Goal: Navigation & Orientation: Find specific page/section

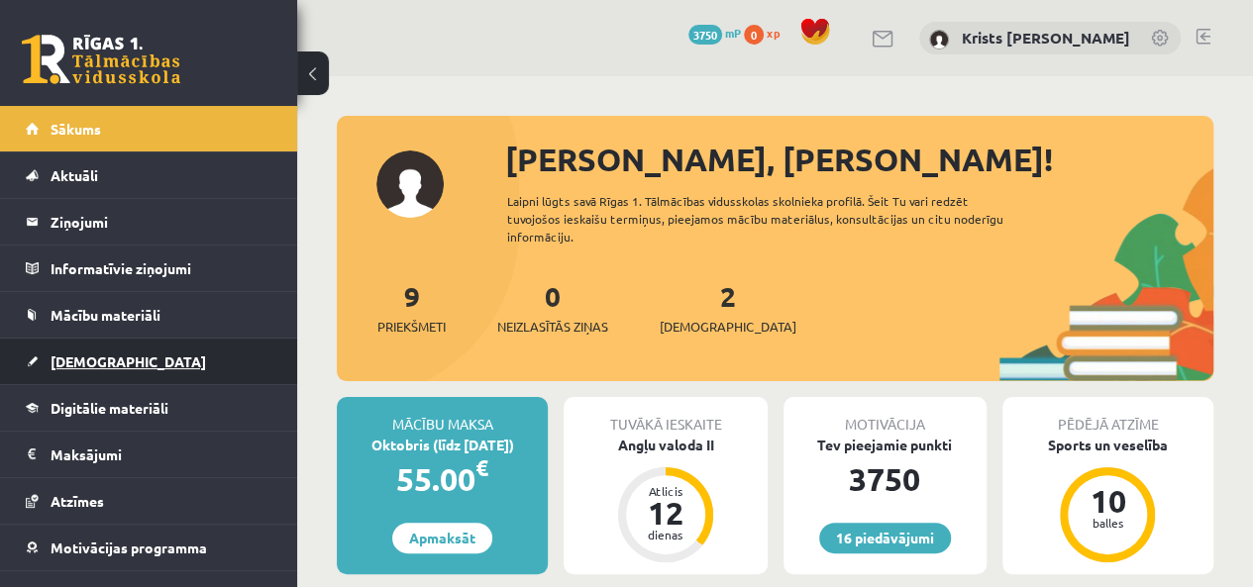
click at [90, 374] on link "[DEMOGRAPHIC_DATA]" at bounding box center [149, 362] width 247 height 46
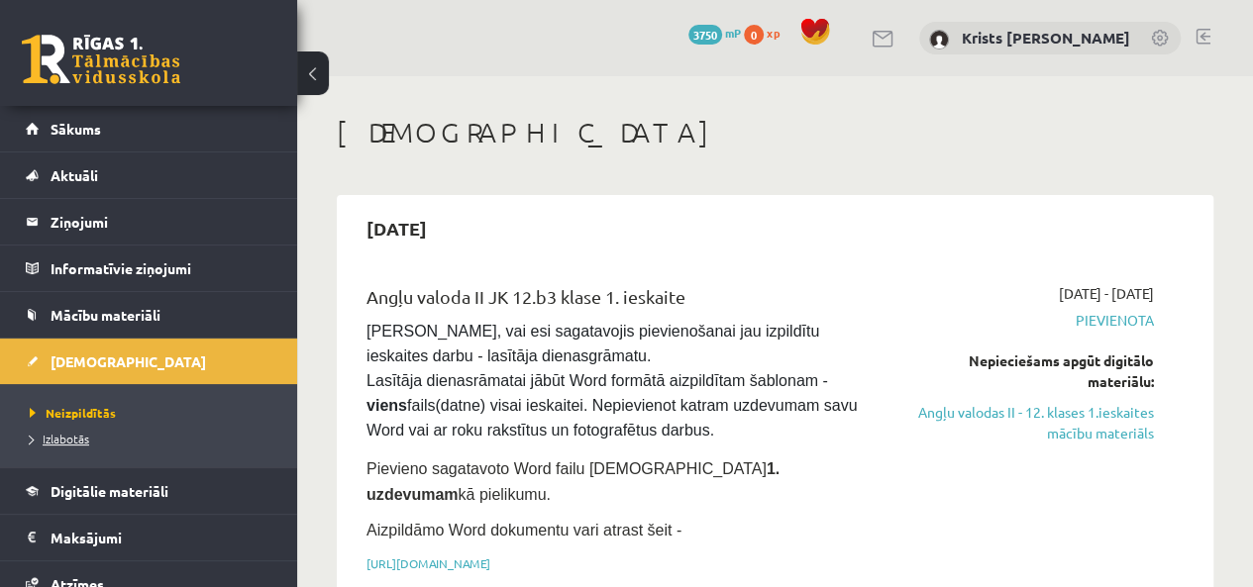
click at [83, 435] on span "Izlabotās" at bounding box center [59, 439] width 59 height 16
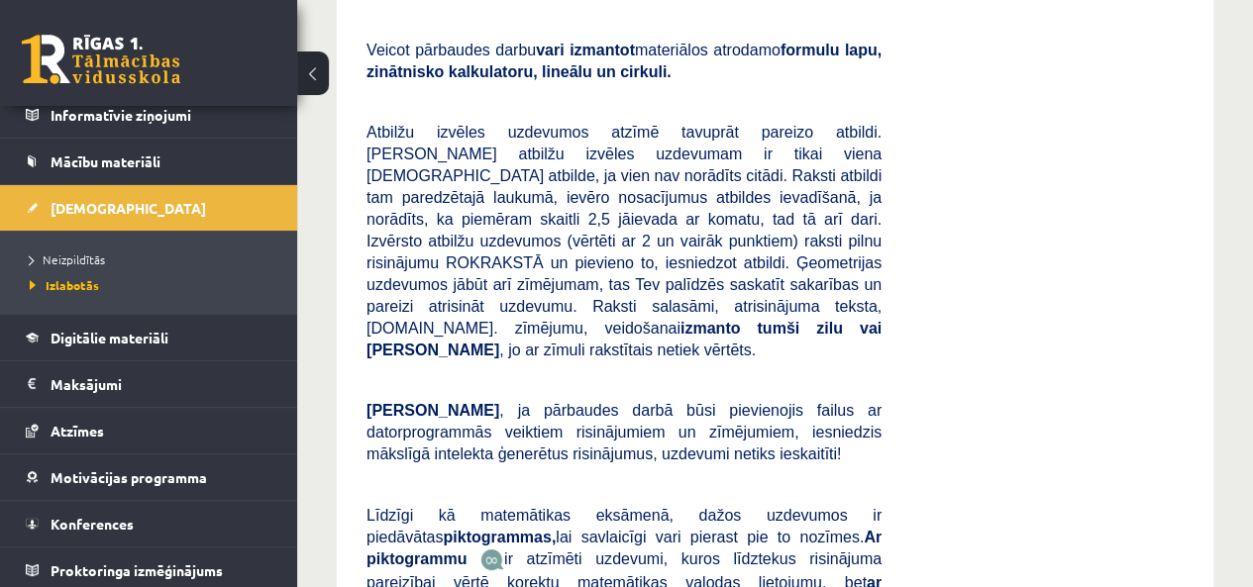
scroll to position [154, 0]
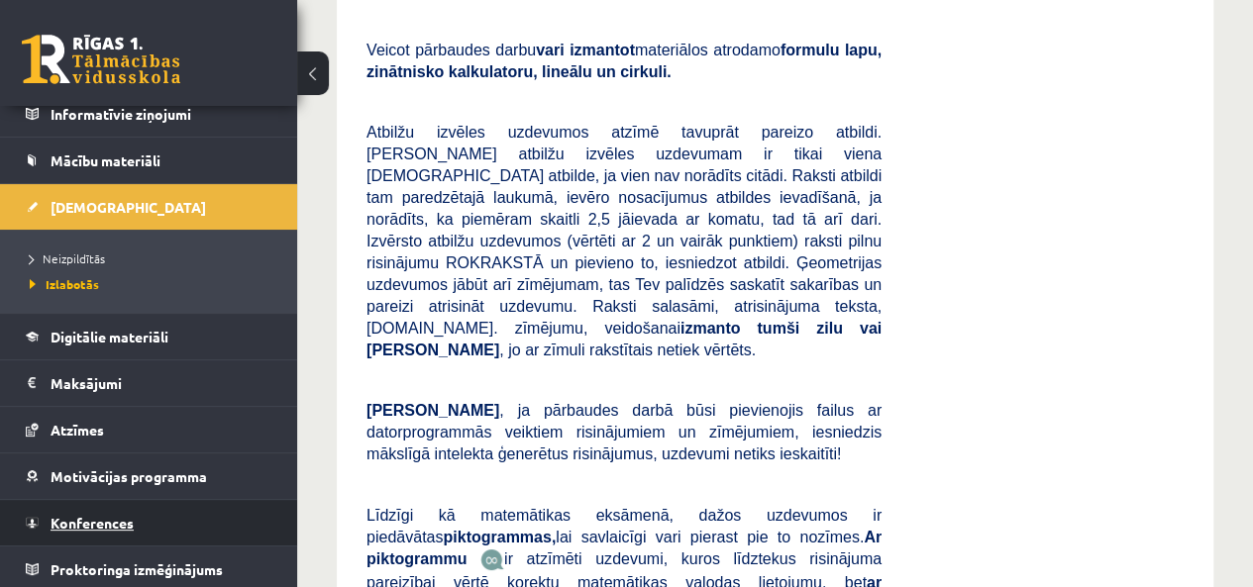
click at [94, 522] on span "Konferences" at bounding box center [92, 523] width 83 height 18
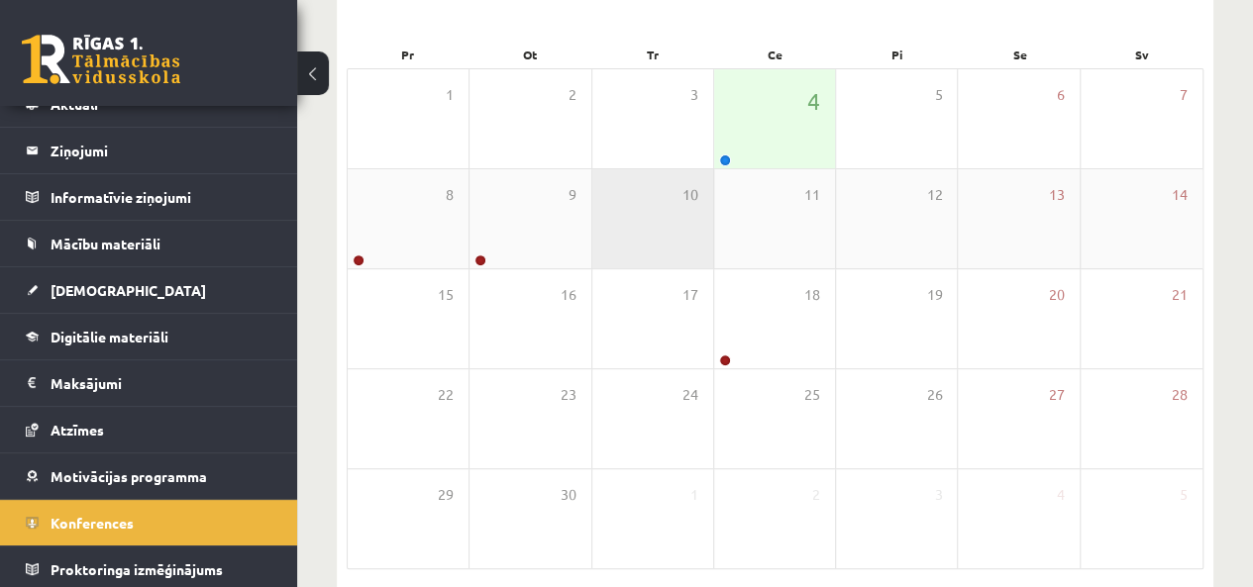
scroll to position [158, 0]
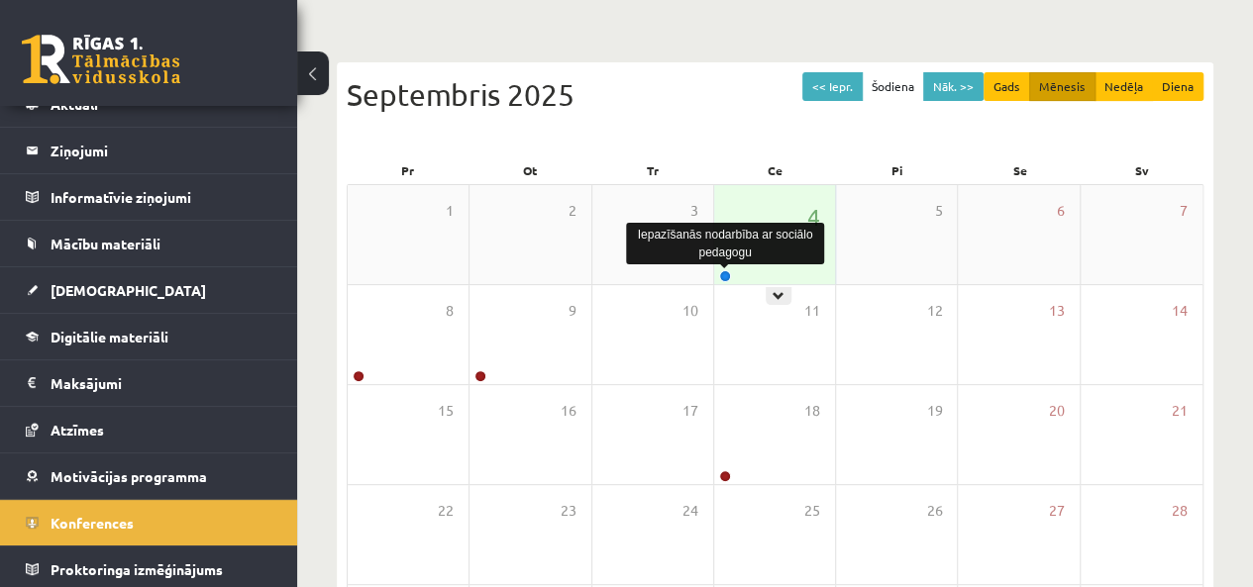
click at [719, 274] on link at bounding box center [725, 276] width 12 height 12
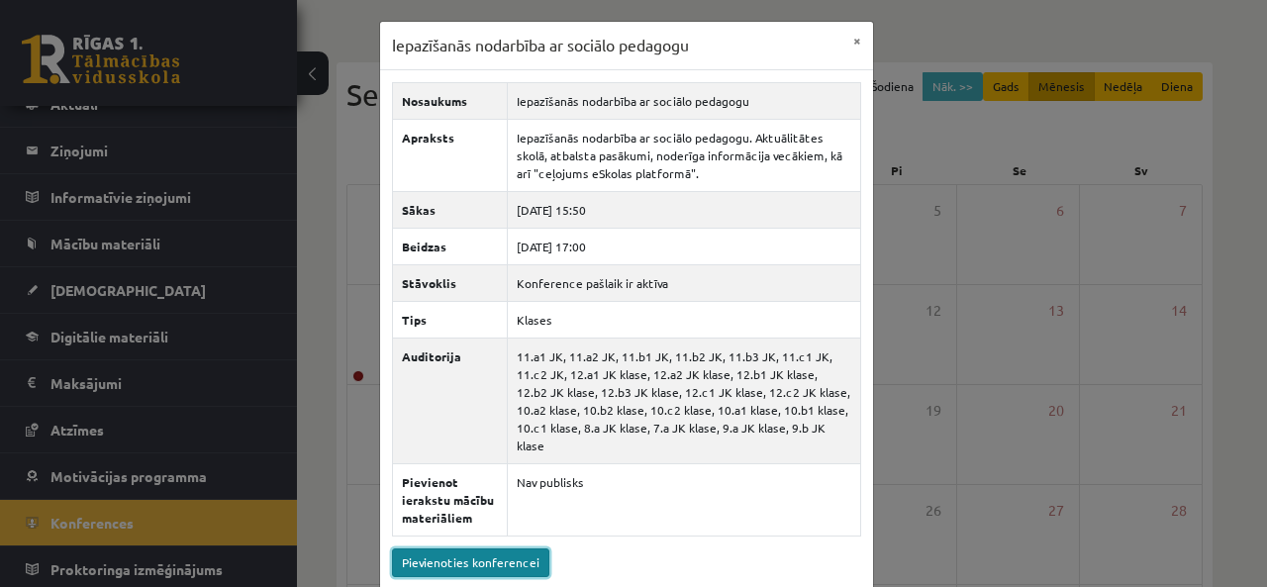
click at [492, 549] on link "Pievienoties konferencei" at bounding box center [470, 563] width 157 height 29
click at [852, 44] on button "×" at bounding box center [858, 41] width 32 height 38
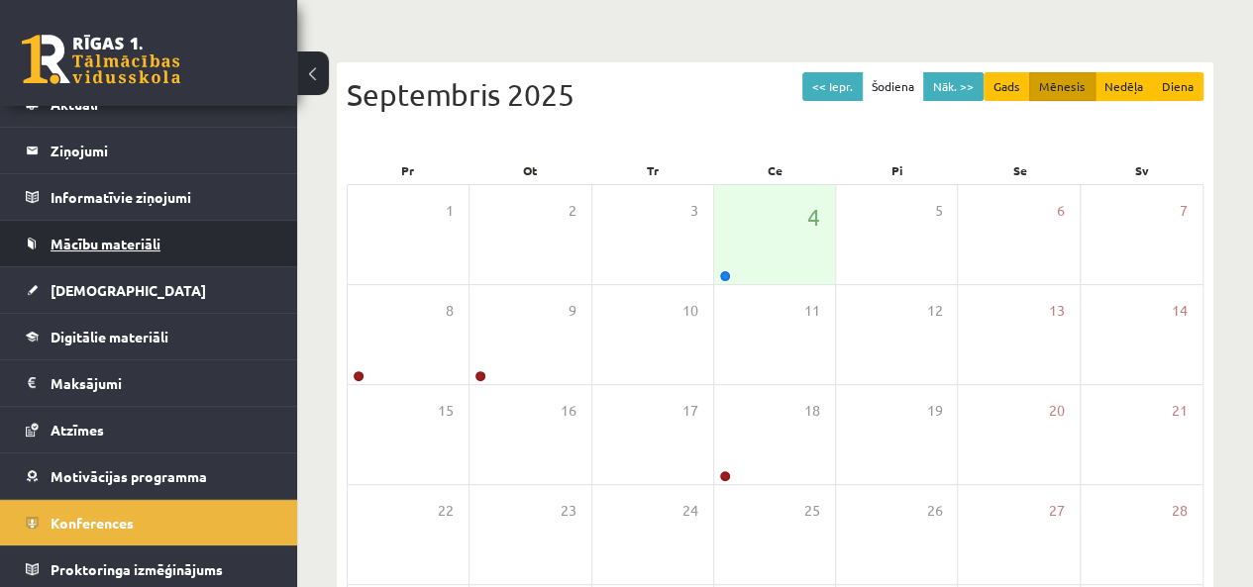
click at [79, 252] on link "Mācību materiāli" at bounding box center [149, 244] width 247 height 46
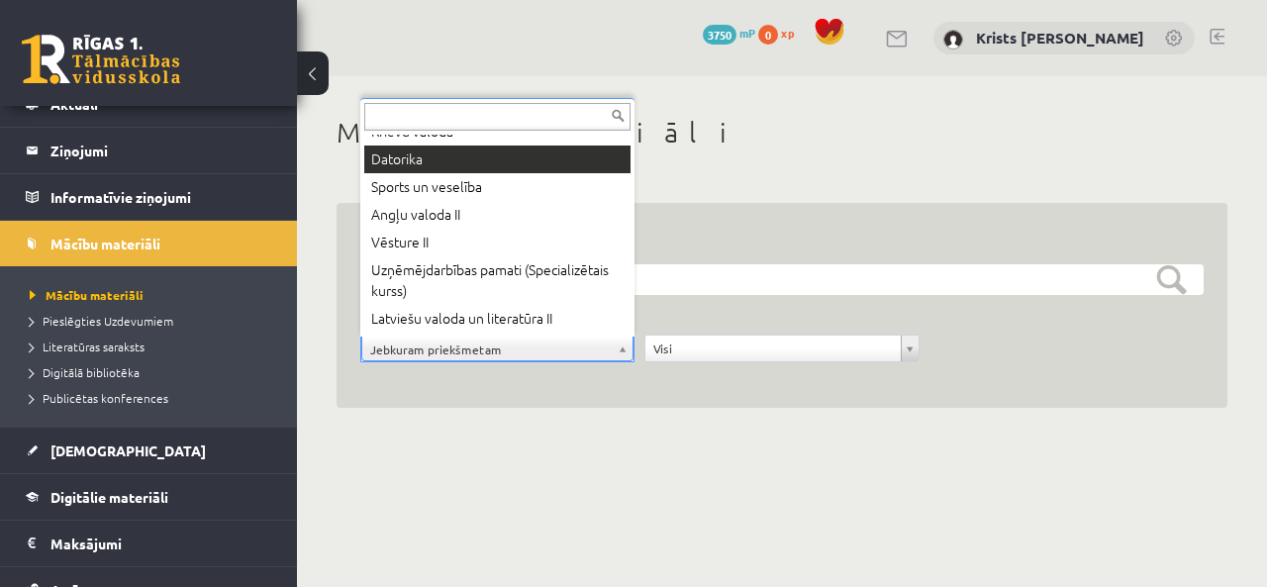
scroll to position [100, 0]
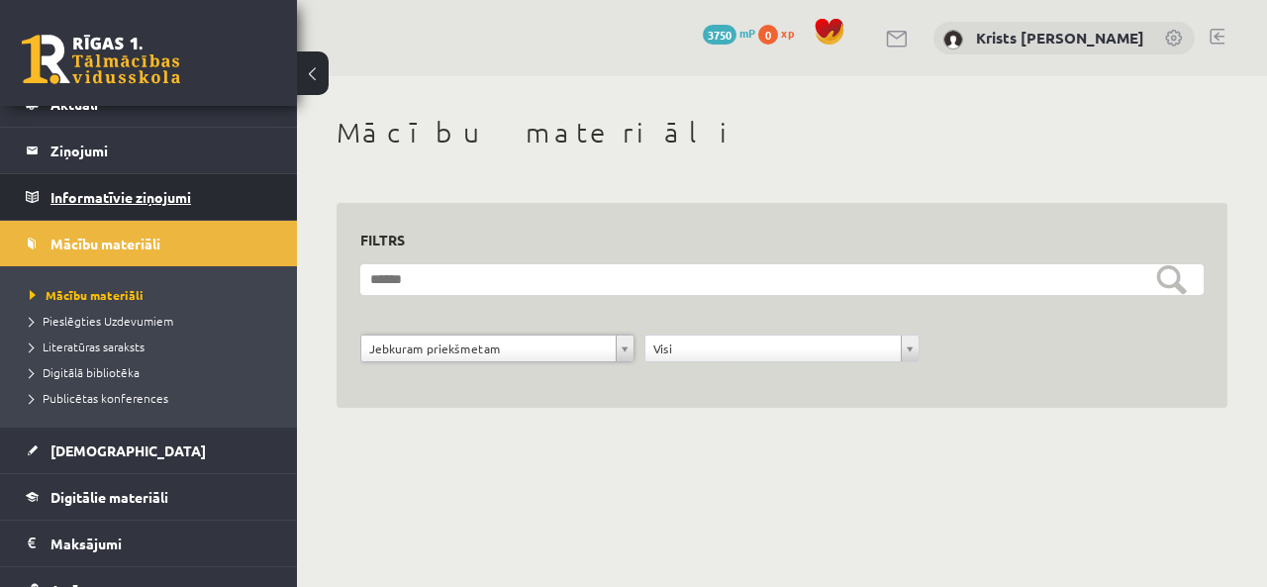
click at [152, 204] on legend "Informatīvie ziņojumi 0" at bounding box center [162, 197] width 222 height 46
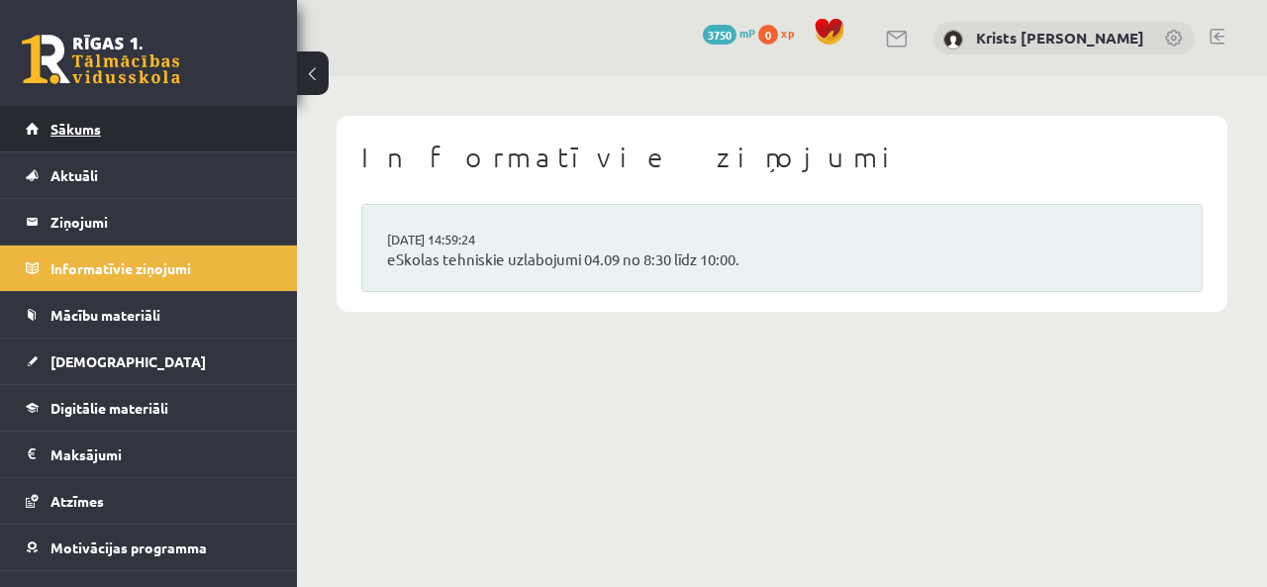
click at [83, 132] on span "Sākums" at bounding box center [76, 129] width 51 height 18
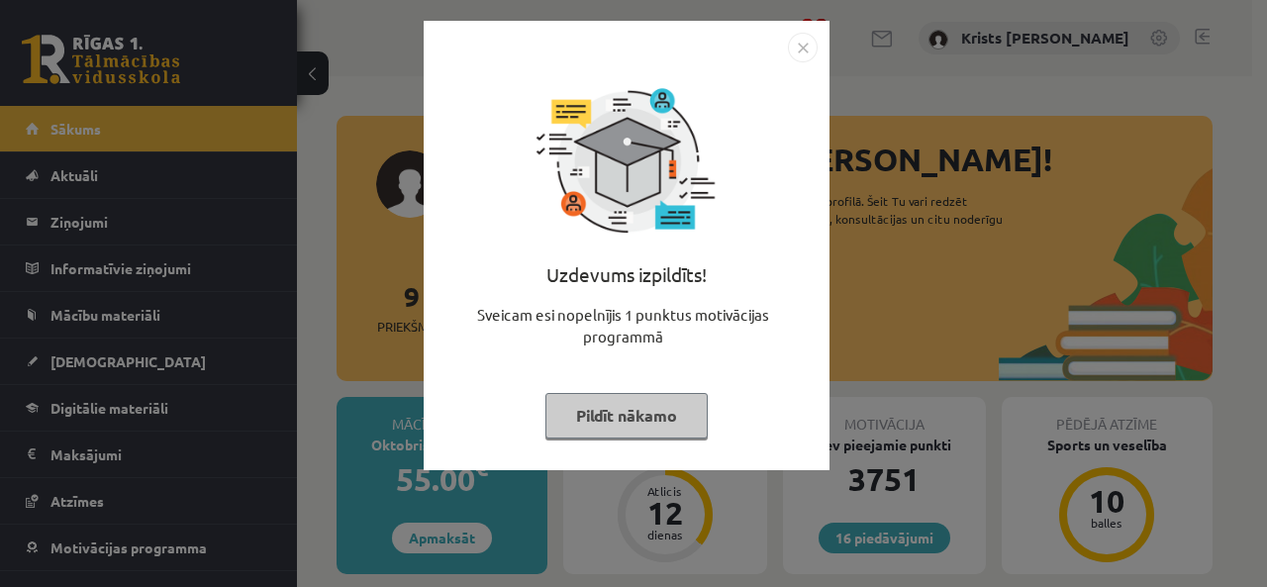
click at [624, 418] on button "Pildīt nākamo" at bounding box center [627, 416] width 162 height 46
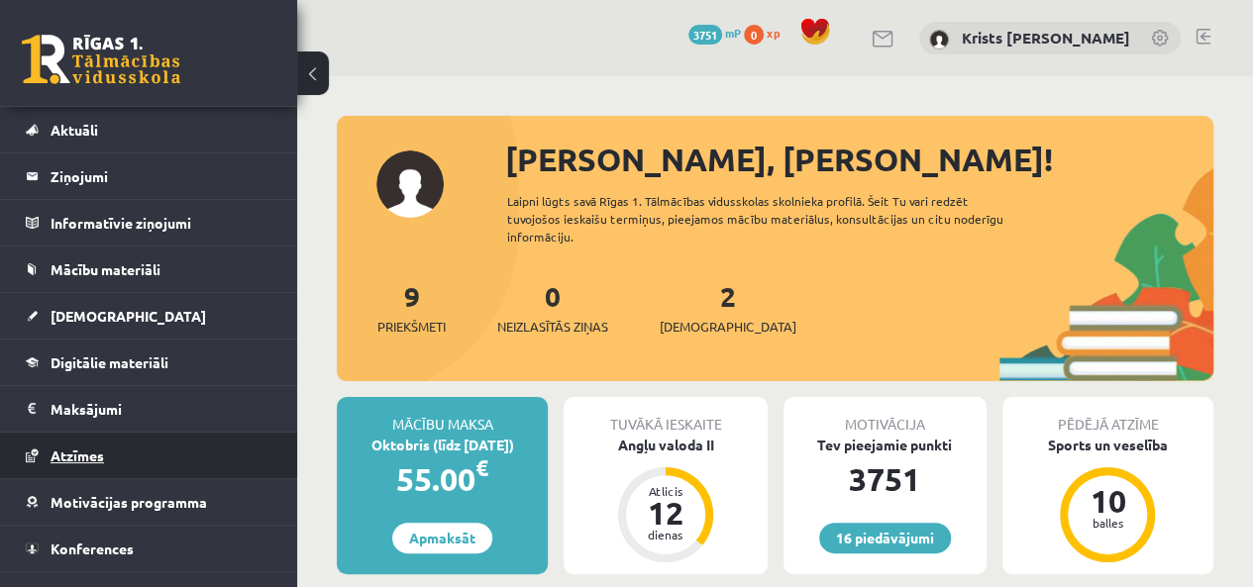
scroll to position [71, 0]
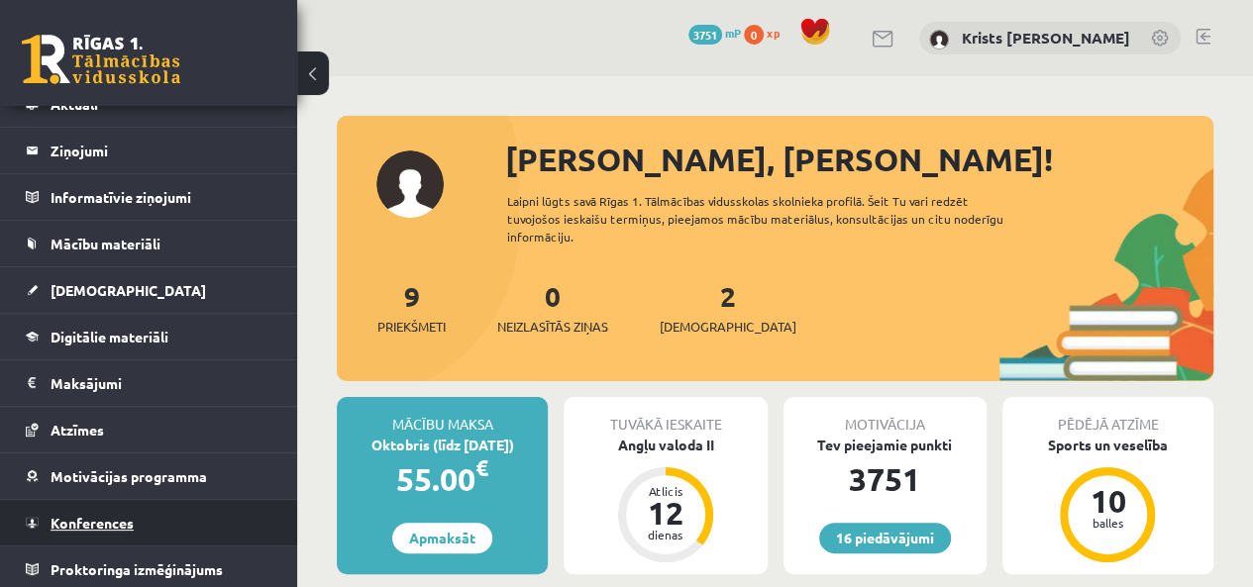
click at [67, 526] on span "Konferences" at bounding box center [92, 523] width 83 height 18
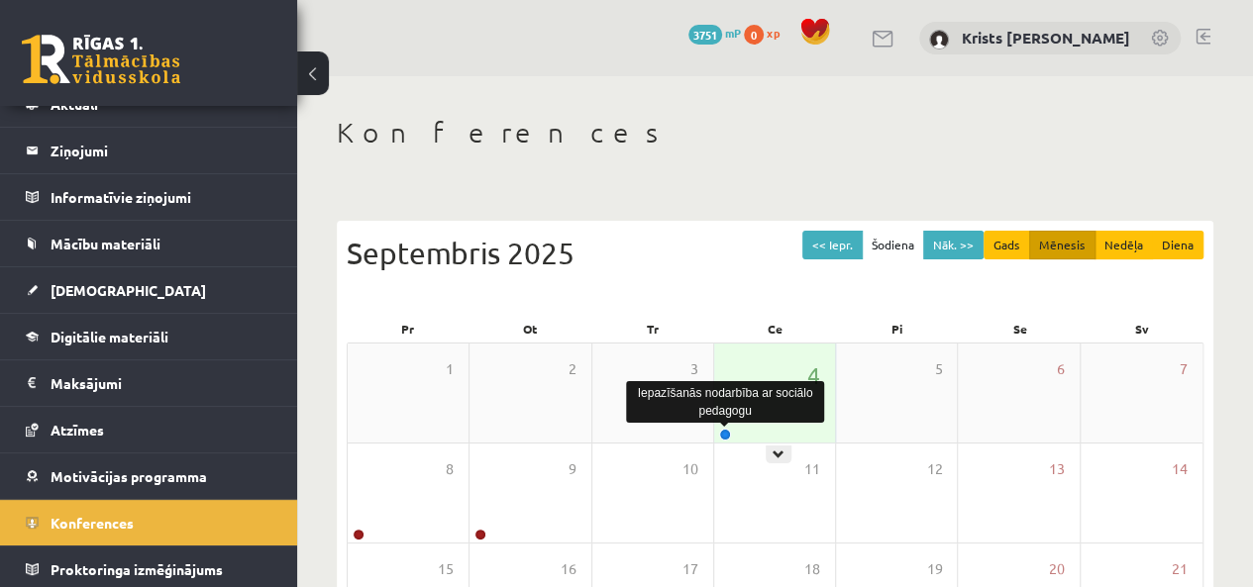
click at [717, 438] on div at bounding box center [723, 436] width 19 height 14
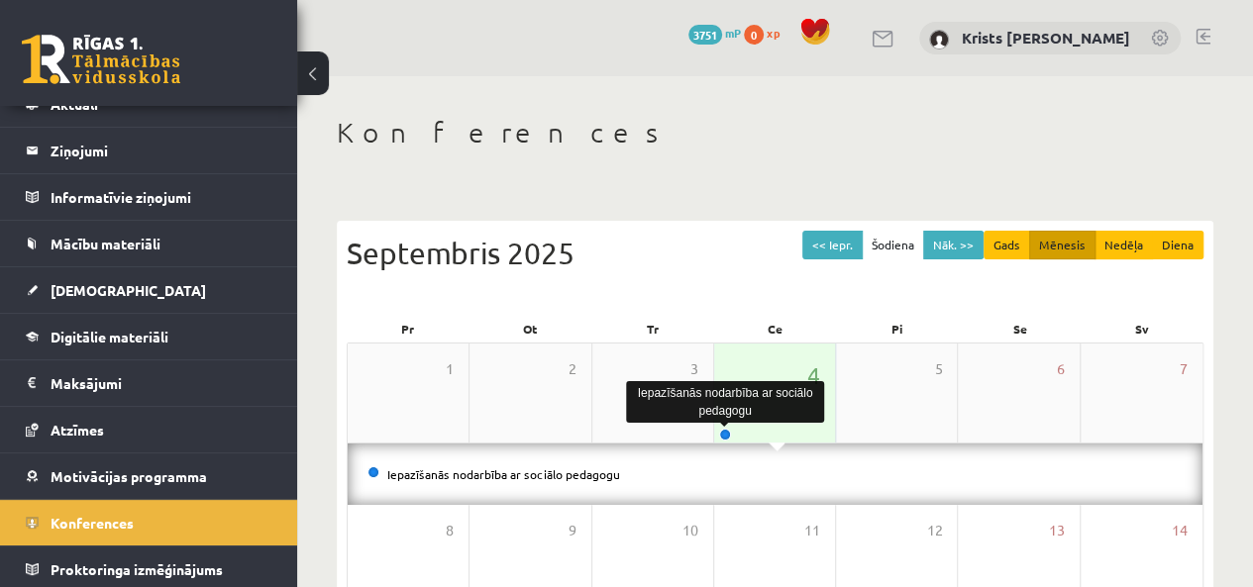
click at [723, 429] on link at bounding box center [725, 435] width 12 height 12
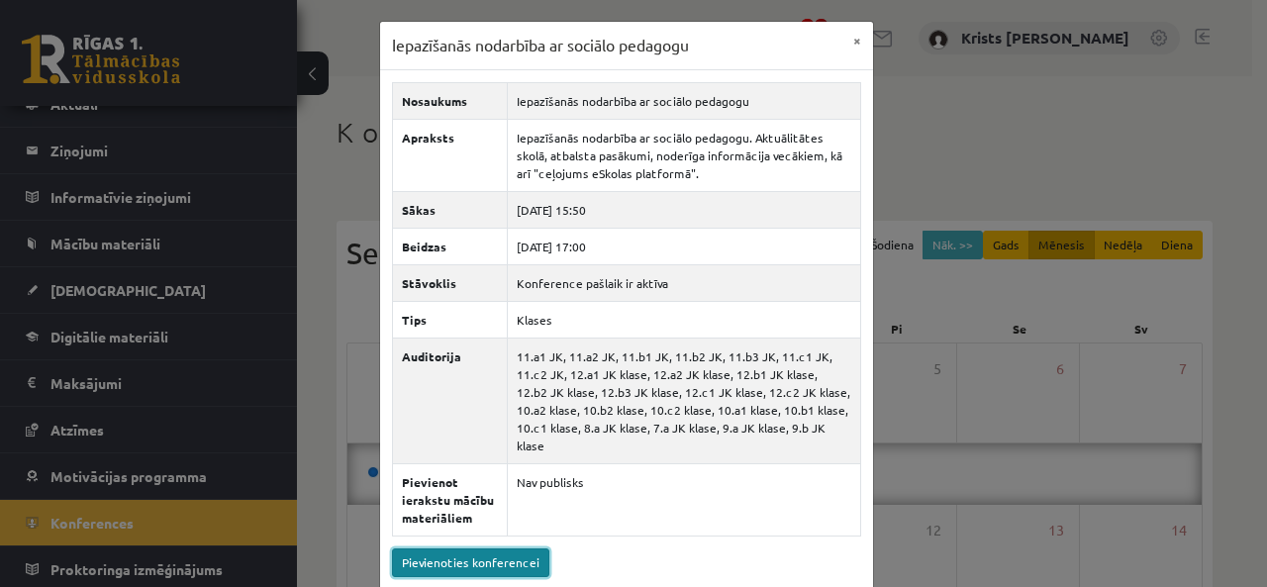
click at [500, 549] on link "Pievienoties konferencei" at bounding box center [470, 563] width 157 height 29
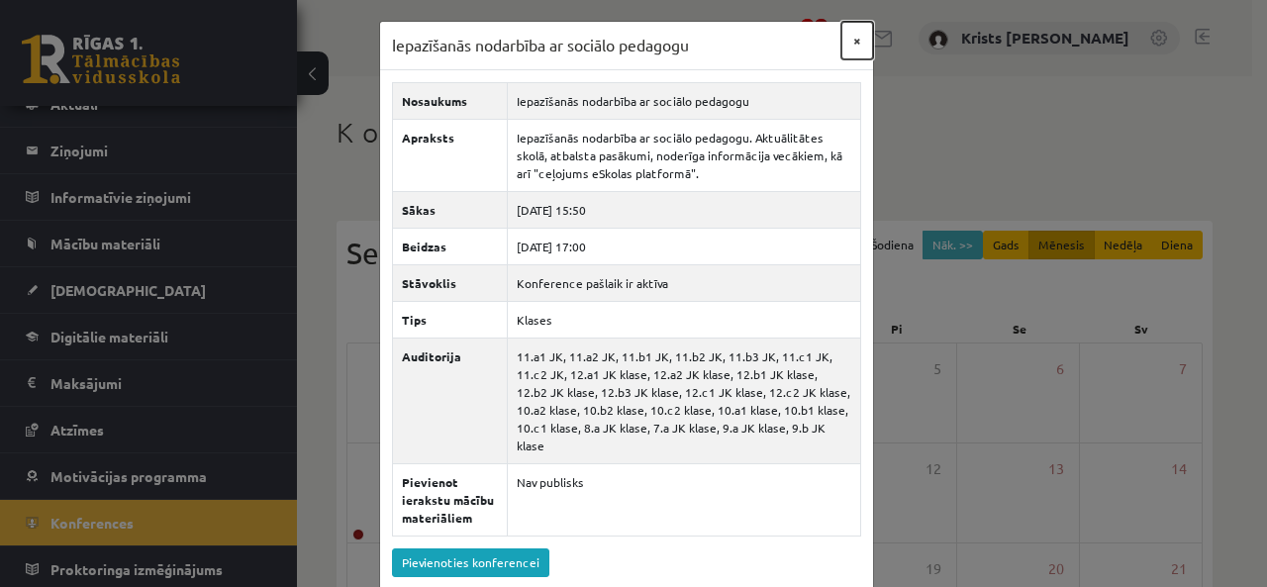
click at [856, 47] on button "×" at bounding box center [858, 41] width 32 height 38
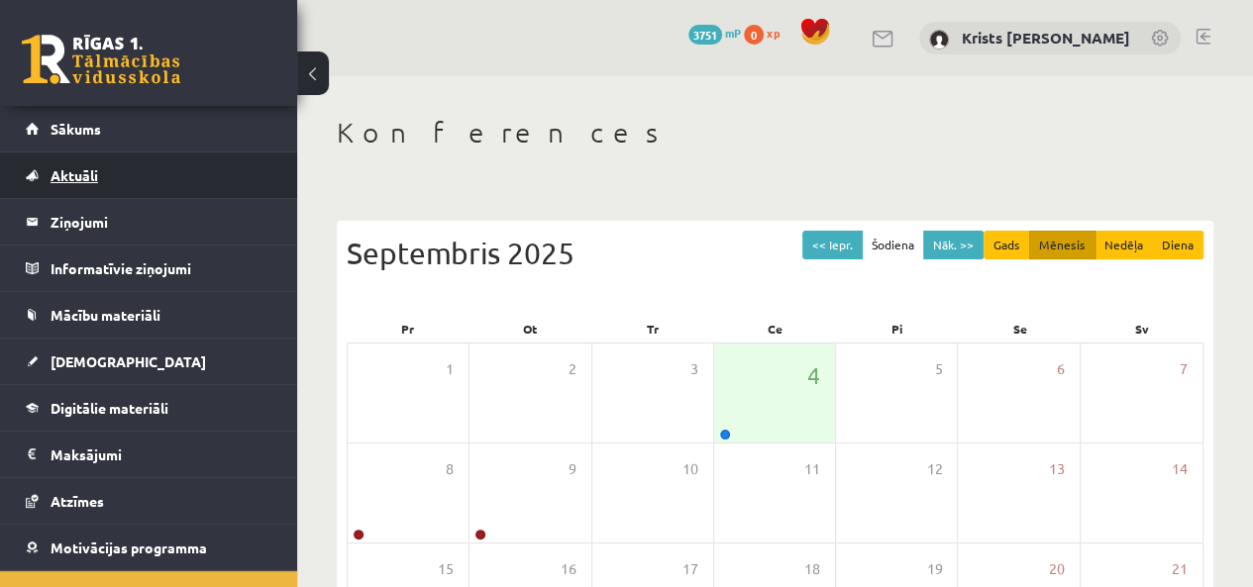
click at [77, 182] on span "Aktuāli" at bounding box center [75, 175] width 48 height 18
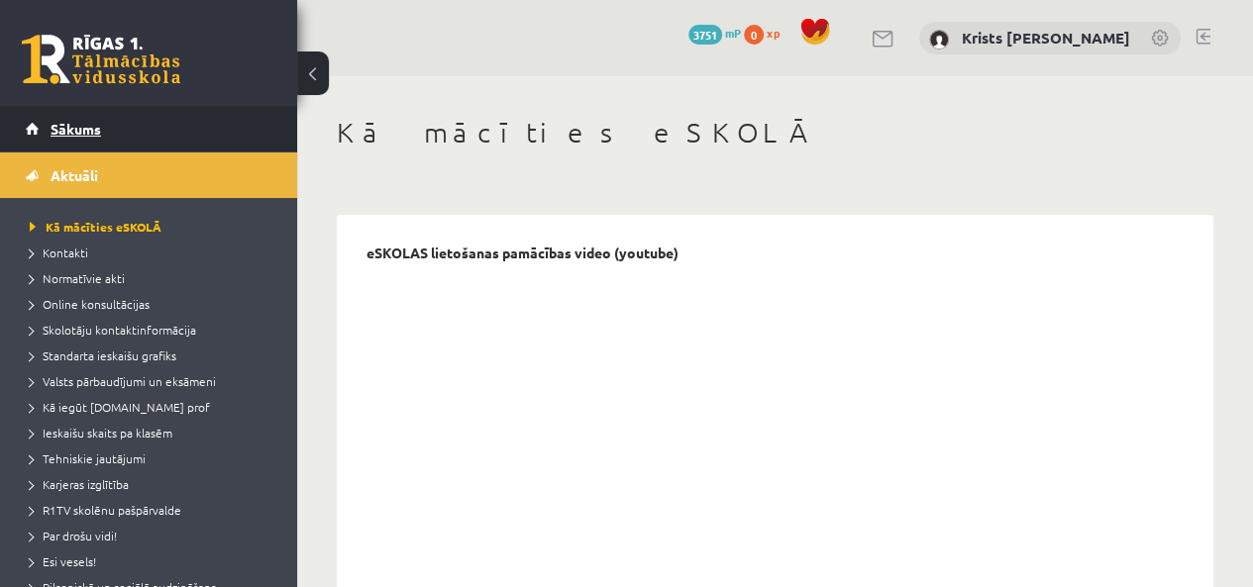
click at [121, 141] on link "Sākums" at bounding box center [149, 129] width 247 height 46
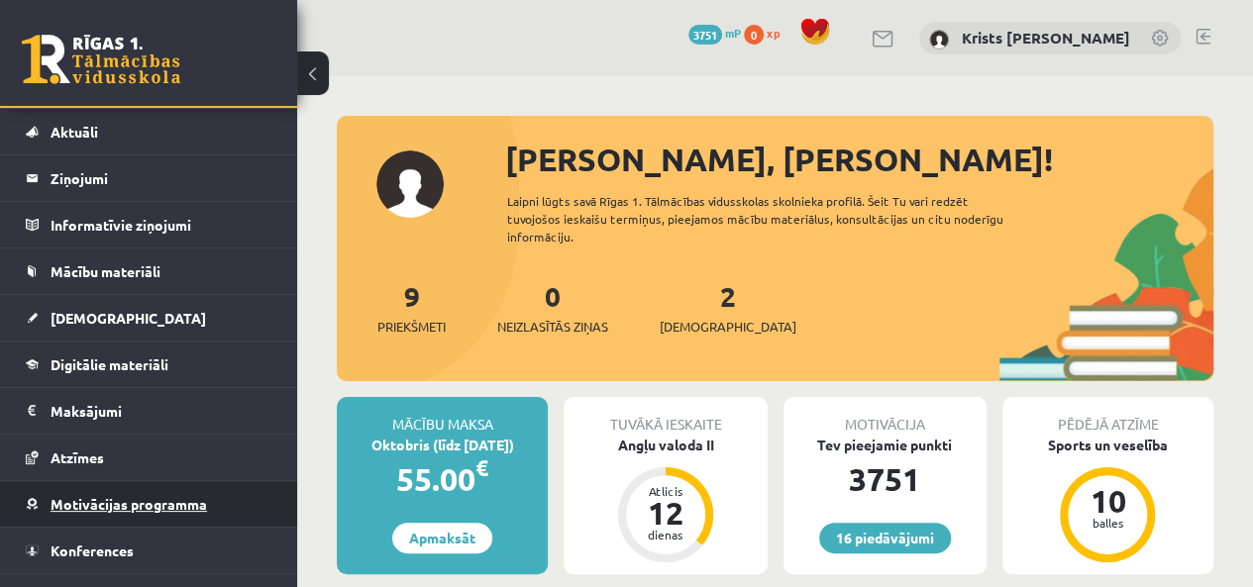
scroll to position [71, 0]
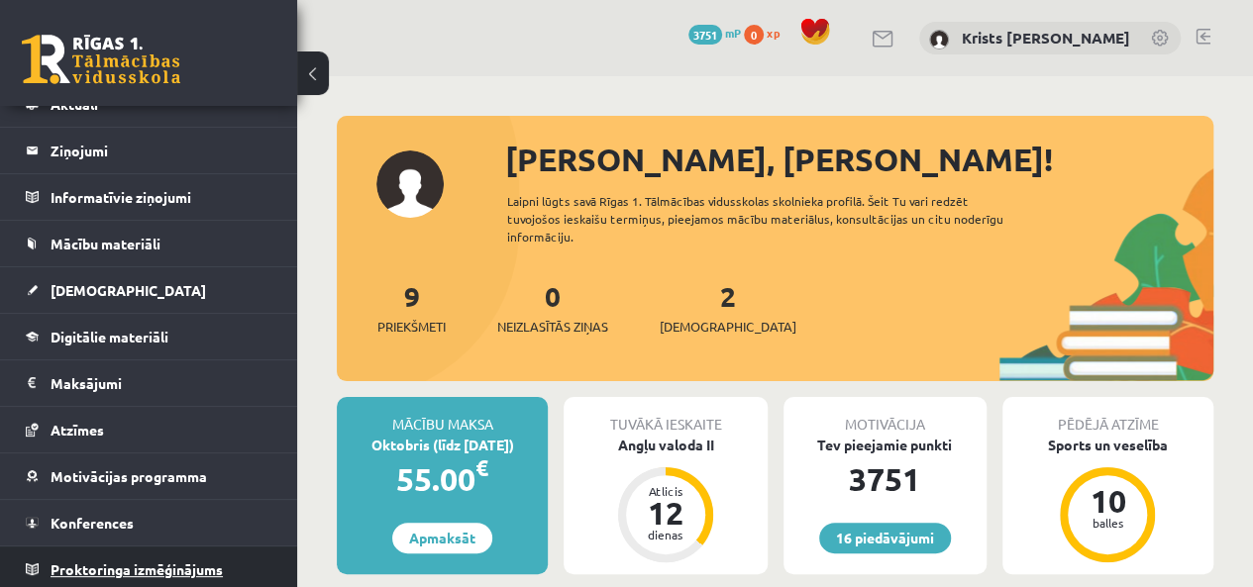
click at [123, 571] on span "Proktoringa izmēģinājums" at bounding box center [137, 569] width 172 height 18
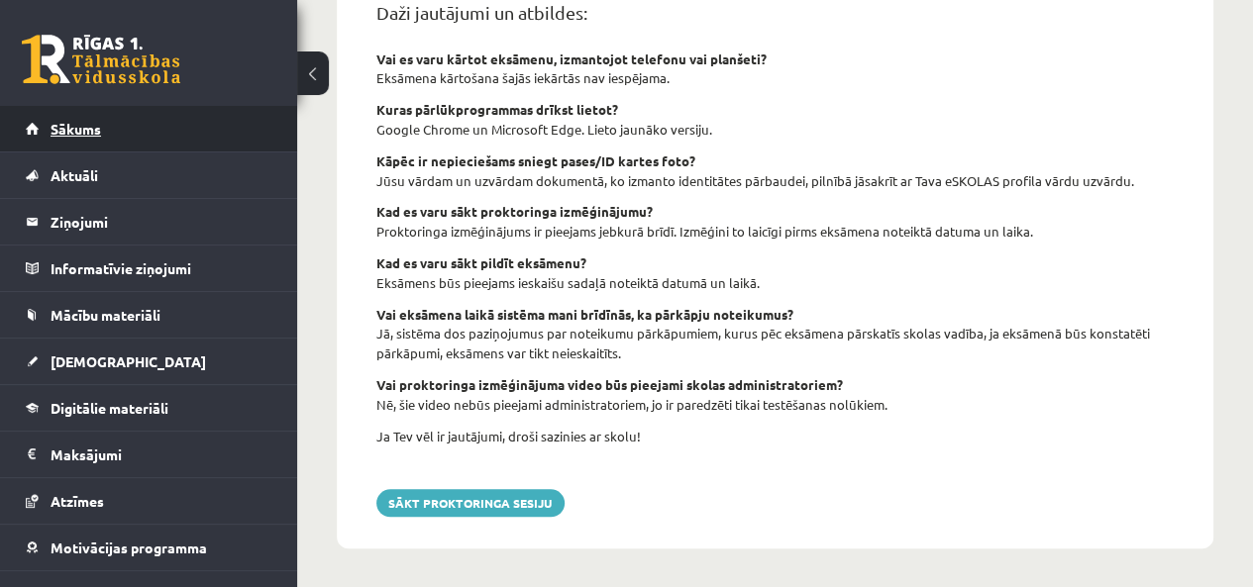
click at [77, 118] on link "Sākums" at bounding box center [149, 129] width 247 height 46
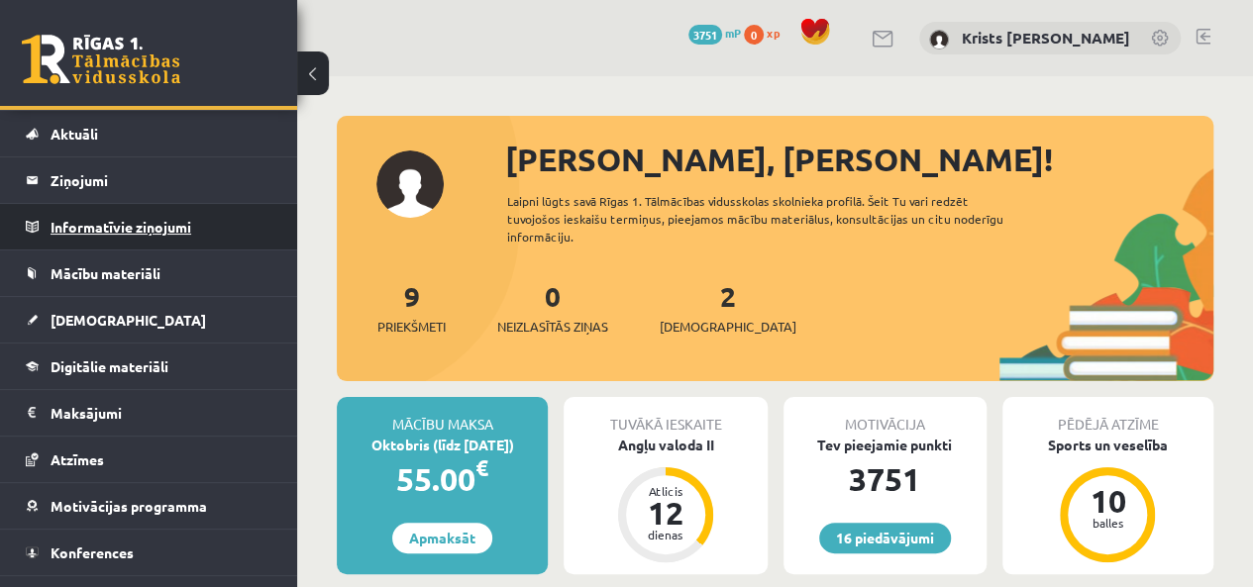
scroll to position [71, 0]
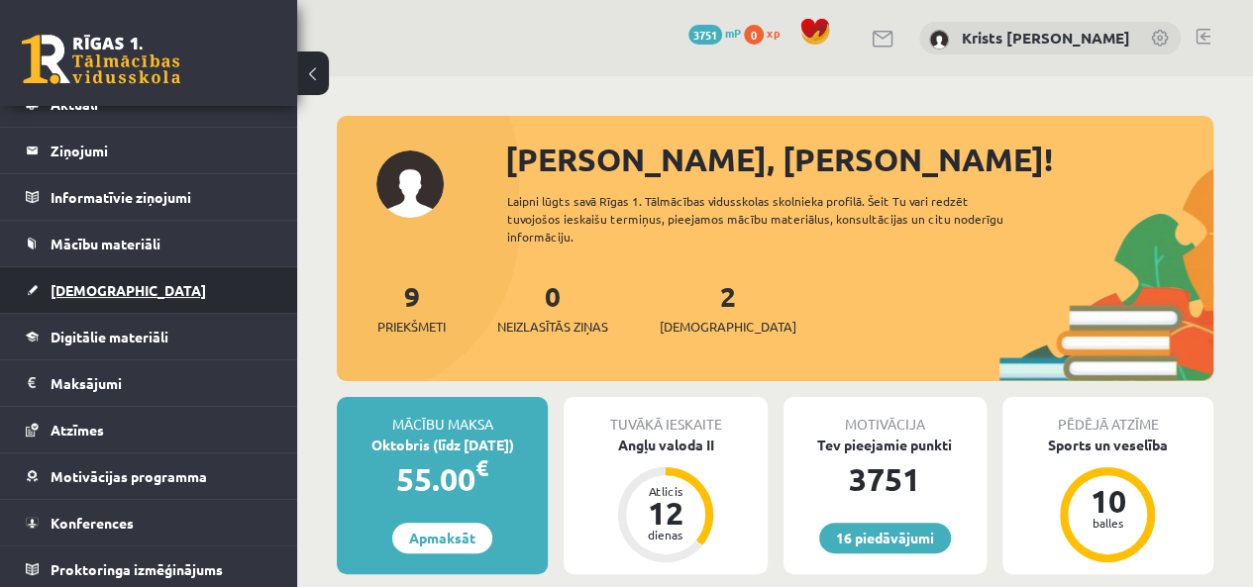
click at [99, 282] on span "[DEMOGRAPHIC_DATA]" at bounding box center [128, 290] width 155 height 18
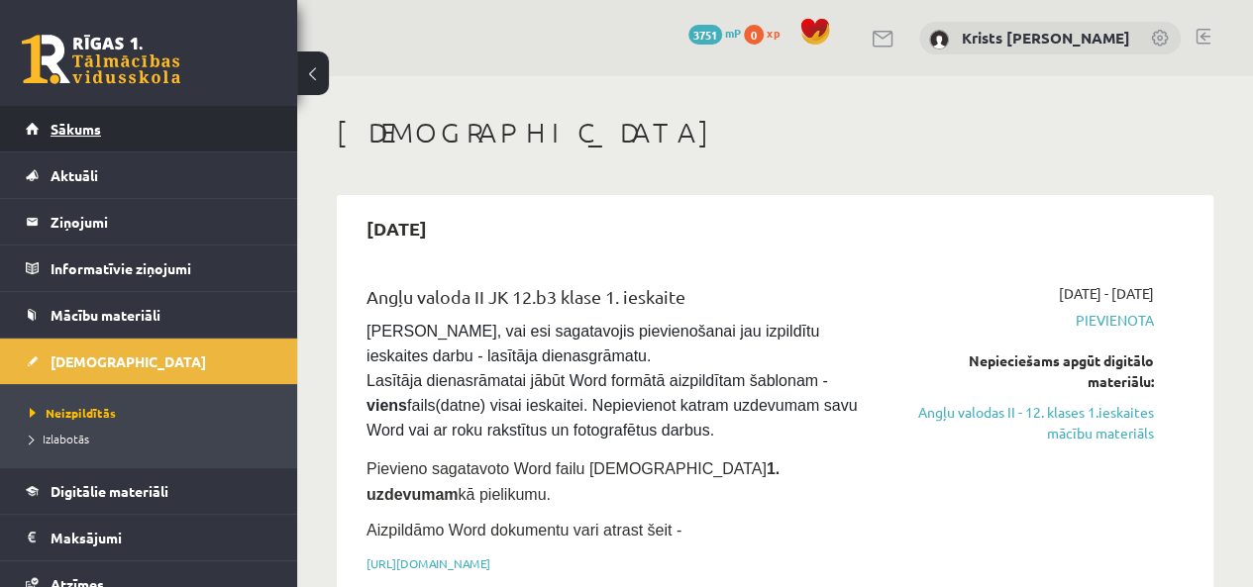
click at [105, 142] on link "Sākums" at bounding box center [149, 129] width 247 height 46
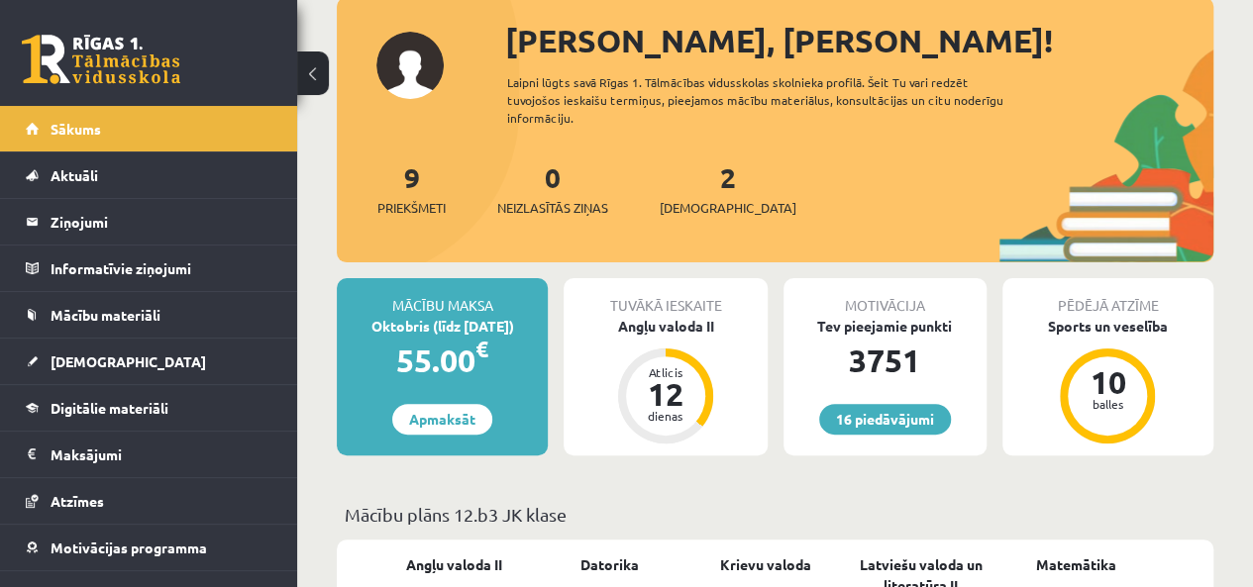
scroll to position [99, 0]
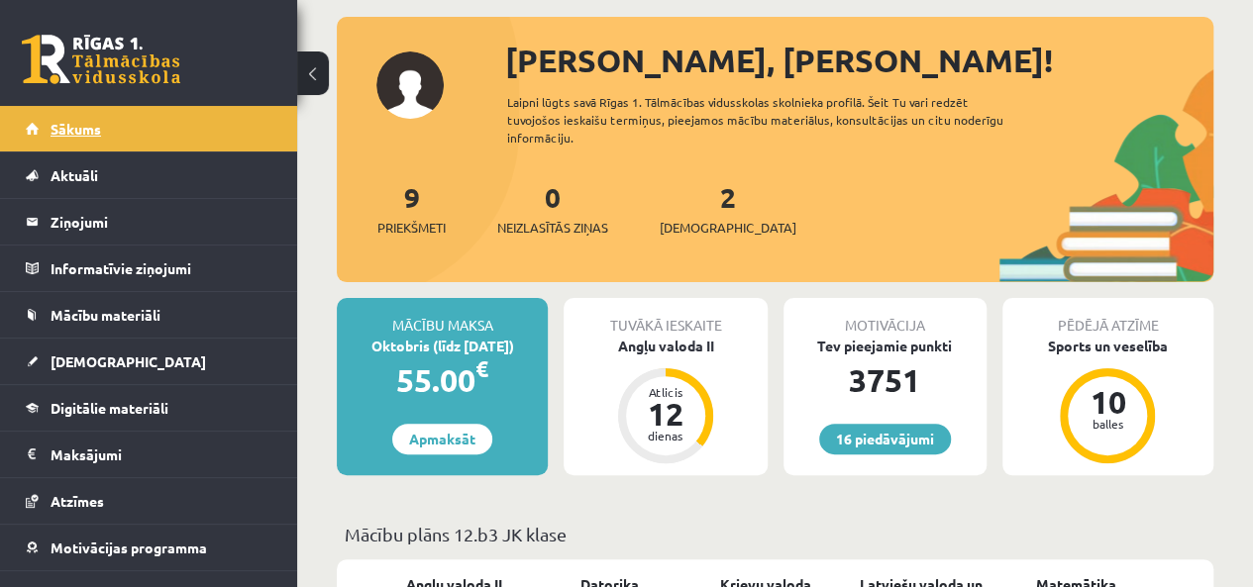
click at [71, 143] on link "Sākums" at bounding box center [149, 129] width 247 height 46
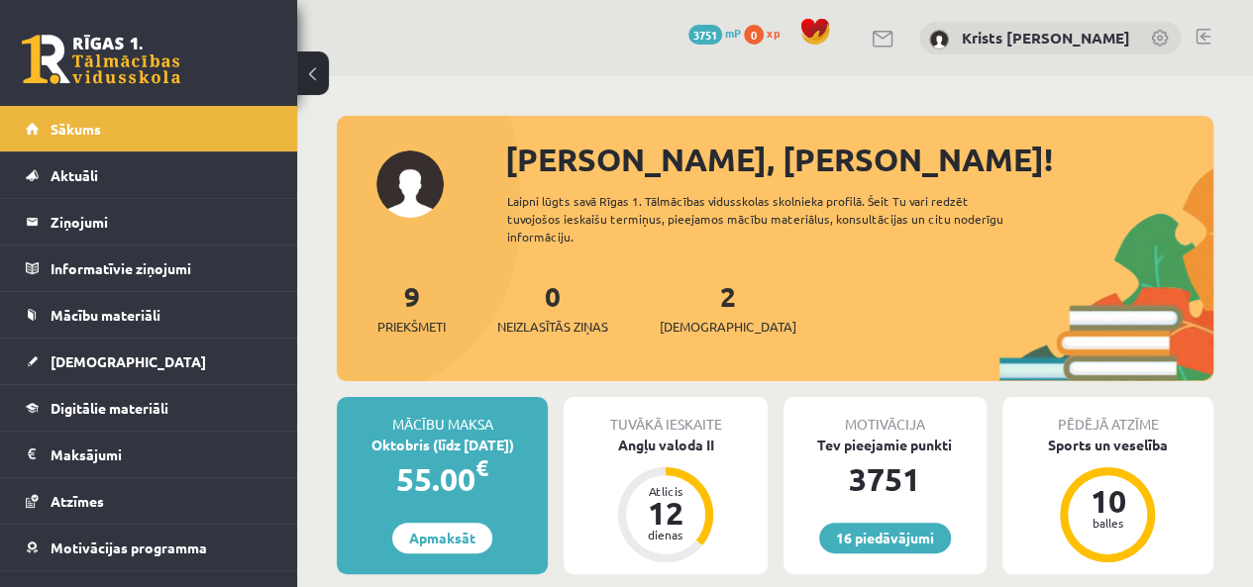
click at [1203, 47] on div at bounding box center [1202, 39] width 15 height 20
click at [1200, 43] on link at bounding box center [1202, 37] width 15 height 16
